Goal: Task Accomplishment & Management: Use online tool/utility

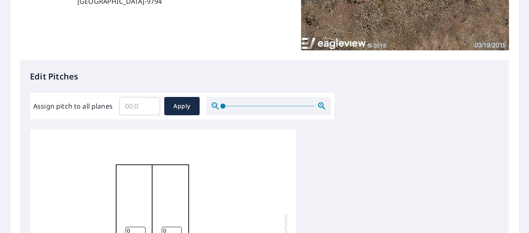
scroll to position [166, 0]
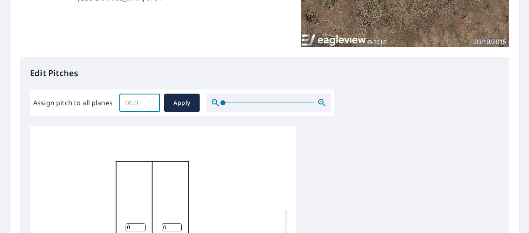
click at [135, 102] on input "Assign pitch to all planes" at bounding box center [139, 102] width 41 height 23
drag, startPoint x: 147, startPoint y: 99, endPoint x: 113, endPoint y: 101, distance: 34.2
click at [119, 101] on input "3.9" at bounding box center [139, 102] width 41 height 23
click at [112, 102] on div "Assign pitch to all planes 3.9 ​ Apply" at bounding box center [182, 103] width 298 height 18
type input "4"
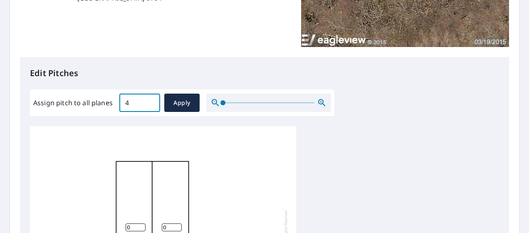
click at [154, 101] on input "4" at bounding box center [139, 102] width 41 height 23
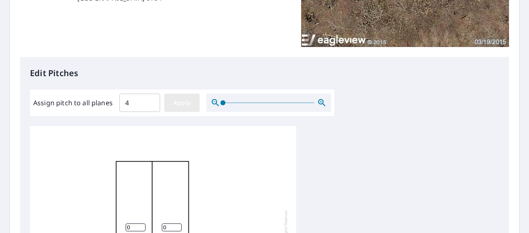
click at [176, 102] on span "Apply" at bounding box center [182, 103] width 22 height 10
type input "4"
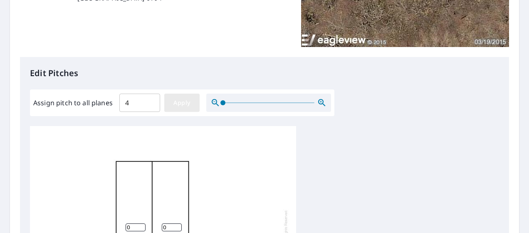
type input "4"
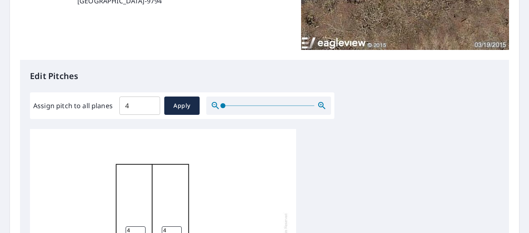
scroll to position [208, 0]
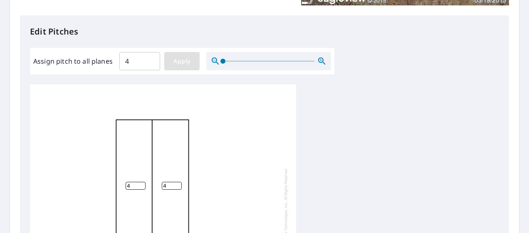
click at [193, 61] on button "Apply" at bounding box center [181, 61] width 35 height 18
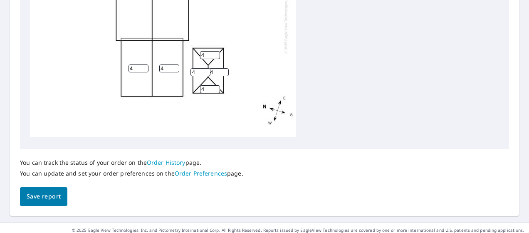
scroll to position [416, 0]
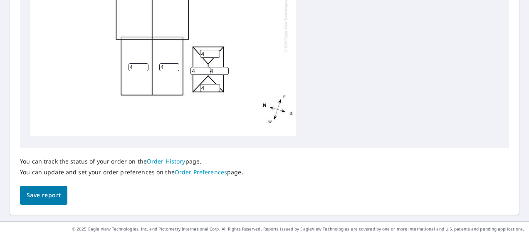
click at [58, 192] on span "Save report" at bounding box center [44, 195] width 34 height 10
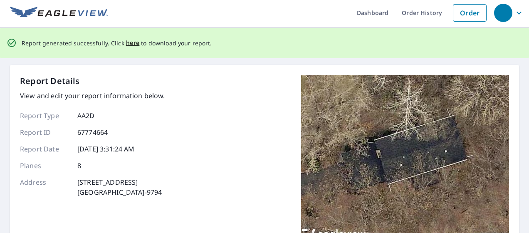
scroll to position [0, 0]
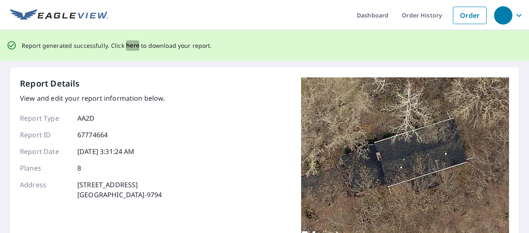
click at [131, 46] on span "here" at bounding box center [133, 45] width 14 height 10
